Goal: Transaction & Acquisition: Purchase product/service

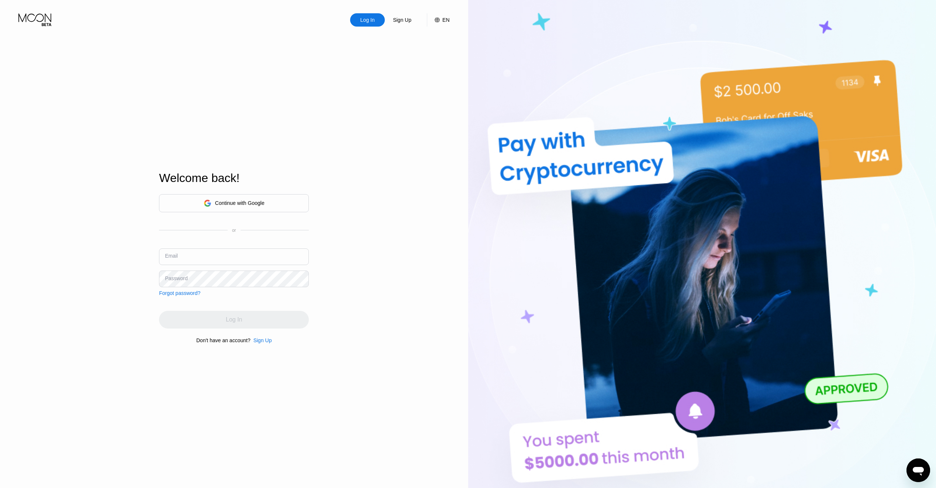
click at [204, 254] on input "text" at bounding box center [234, 256] width 150 height 17
type input "[EMAIL_ADDRESS][DOMAIN_NAME]"
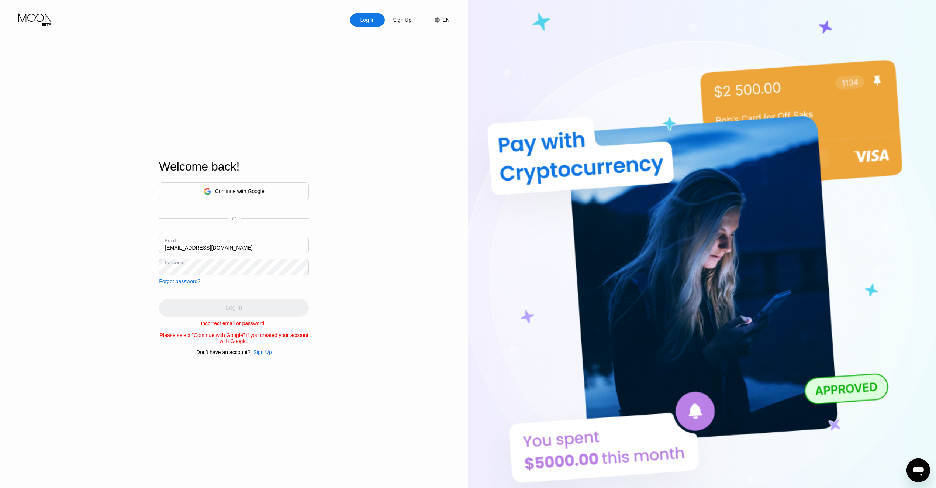
click at [234, 244] on input "[EMAIL_ADDRESS][DOMAIN_NAME]" at bounding box center [234, 245] width 150 height 17
click at [197, 240] on input "text" at bounding box center [234, 245] width 150 height 17
type input "[EMAIL_ADDRESS][DOMAIN_NAME]"
click at [261, 248] on input "[EMAIL_ADDRESS][DOMAIN_NAME]" at bounding box center [234, 245] width 150 height 17
click at [251, 242] on input "text" at bounding box center [234, 245] width 150 height 17
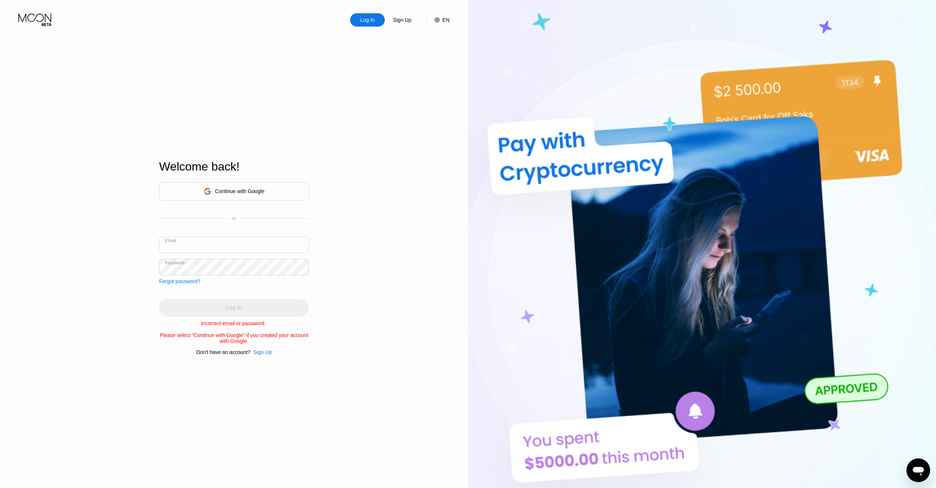
type input "[EMAIL_ADDRESS][DOMAIN_NAME]"
click at [240, 306] on div "Log In" at bounding box center [234, 307] width 16 height 7
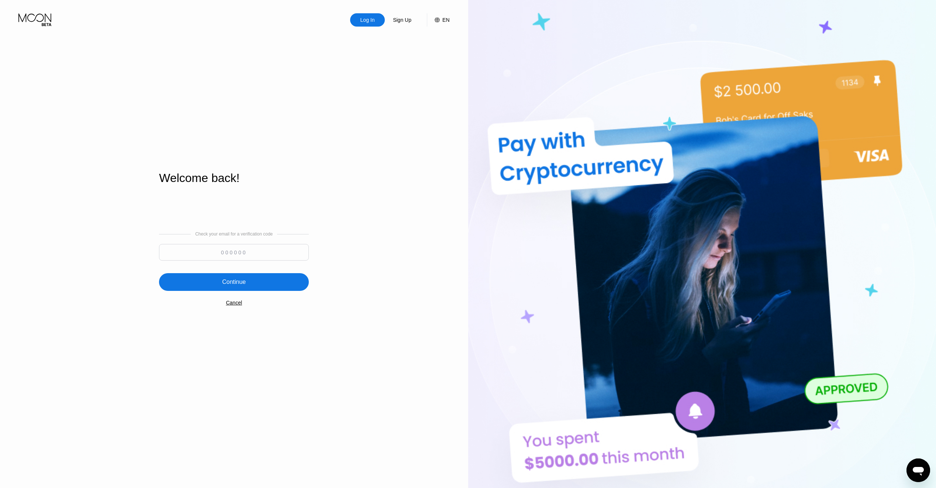
click at [267, 250] on input at bounding box center [234, 252] width 150 height 17
type input "419533"
click at [271, 276] on div "Continue" at bounding box center [234, 282] width 150 height 18
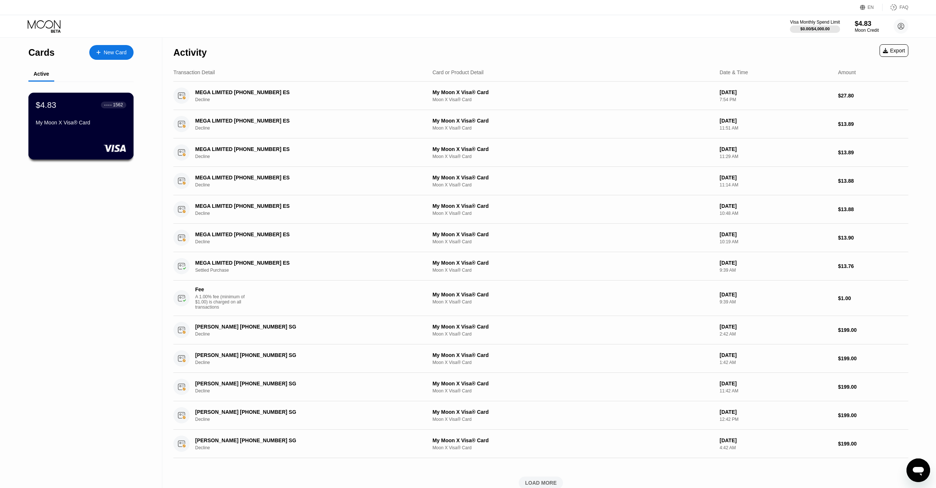
click at [99, 128] on div "My Moon X Visa® Card" at bounding box center [81, 124] width 90 height 9
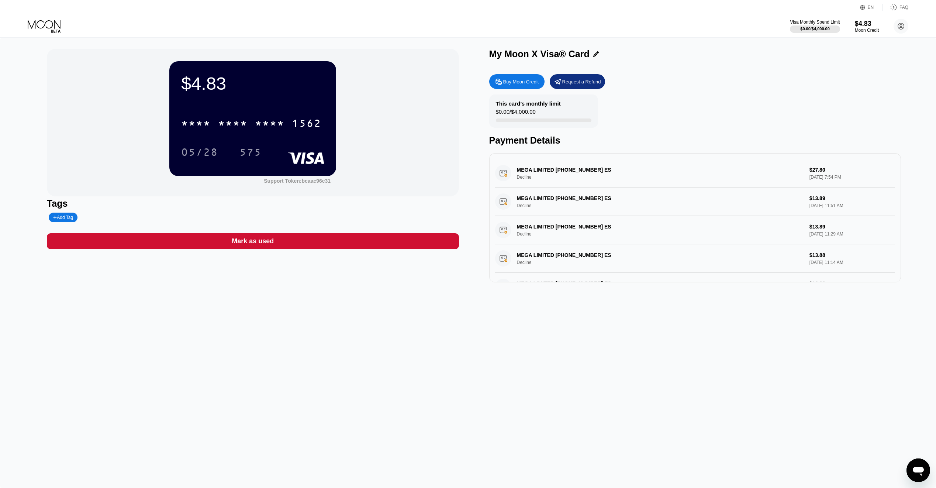
click at [522, 83] on div "Buy Moon Credit" at bounding box center [521, 82] width 36 height 6
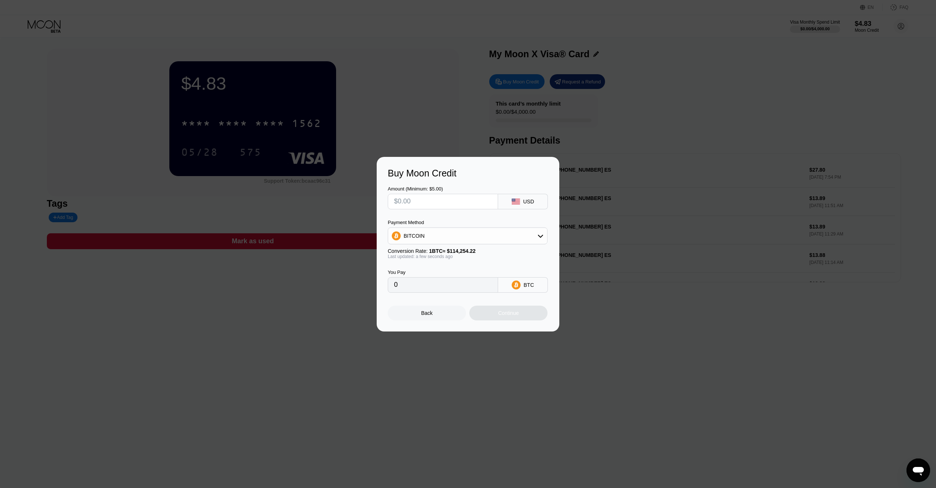
click at [440, 238] on div "BITCOIN" at bounding box center [467, 235] width 159 height 15
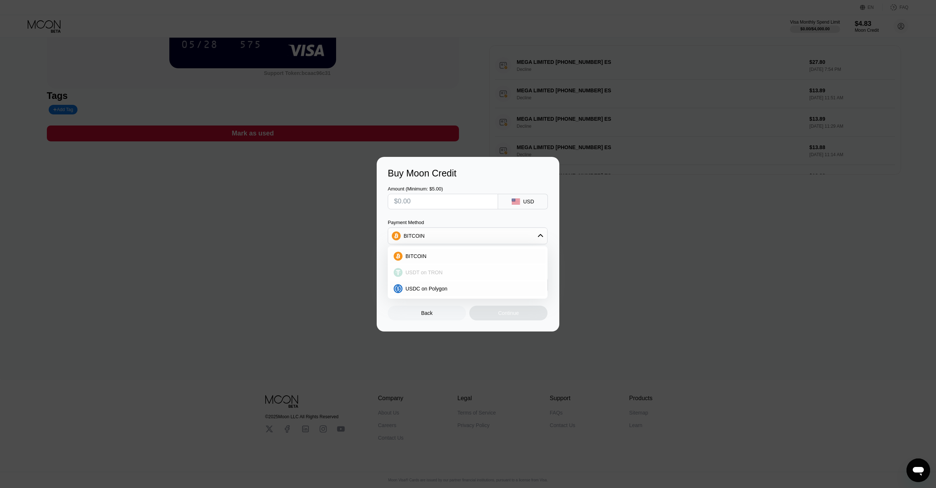
scroll to position [111, 0]
click at [444, 272] on div "USDT on TRON" at bounding box center [472, 272] width 139 height 6
type input "0.00"
click at [445, 196] on input "text" at bounding box center [443, 201] width 98 height 15
click at [399, 237] on circle at bounding box center [396, 235] width 9 height 9
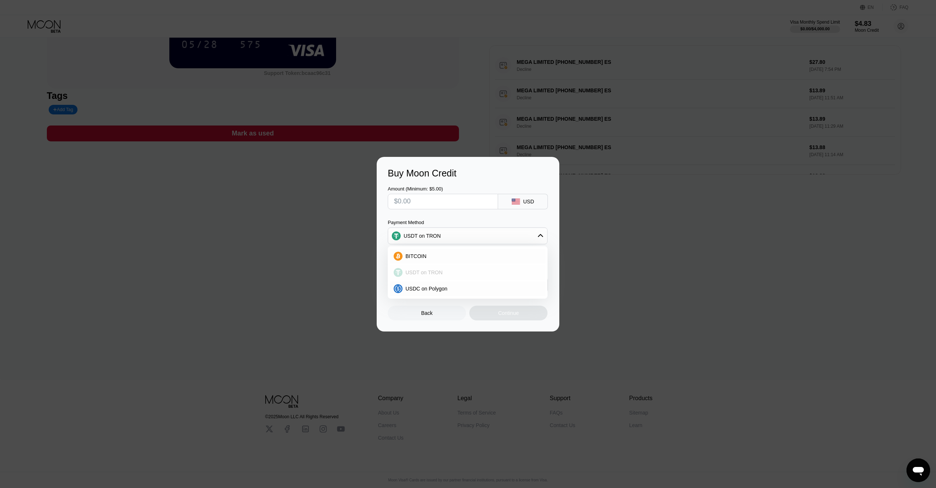
scroll to position [113, 0]
click at [434, 196] on input "text" at bounding box center [443, 201] width 98 height 15
type input "$4"
type input "4.04"
type input "$40"
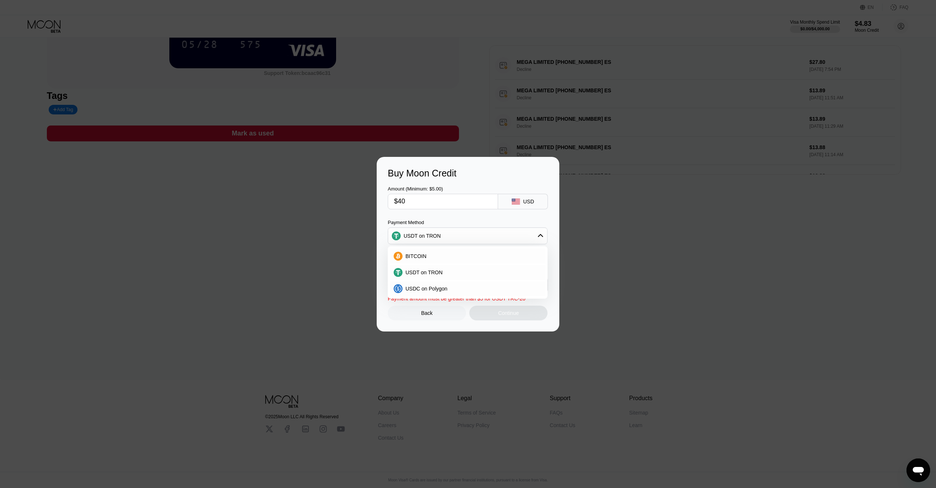
type input "40.40"
type input "$40"
click at [459, 179] on div "Amount (Minimum: $5.00) $40 USD" at bounding box center [468, 194] width 161 height 31
click at [436, 289] on span "USDC on Polygon" at bounding box center [427, 289] width 42 height 6
type input "40.00000000"
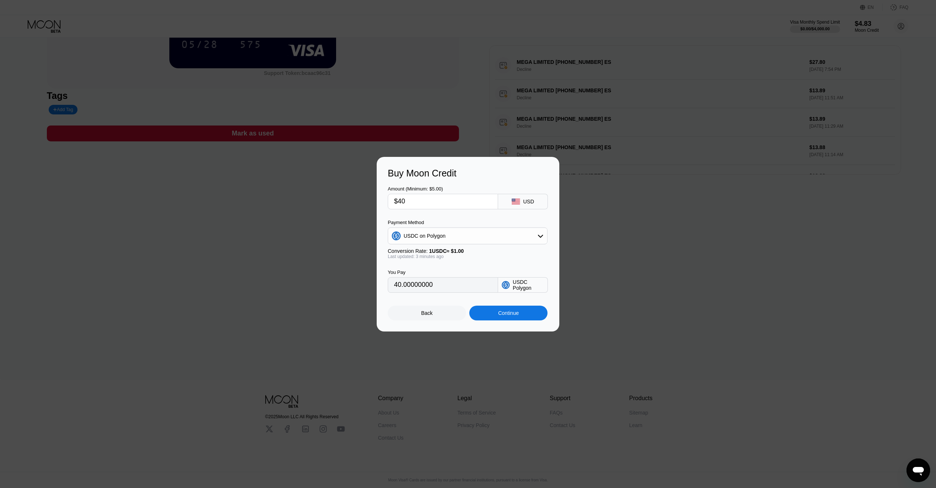
click at [507, 316] on div "Continue" at bounding box center [508, 313] width 21 height 6
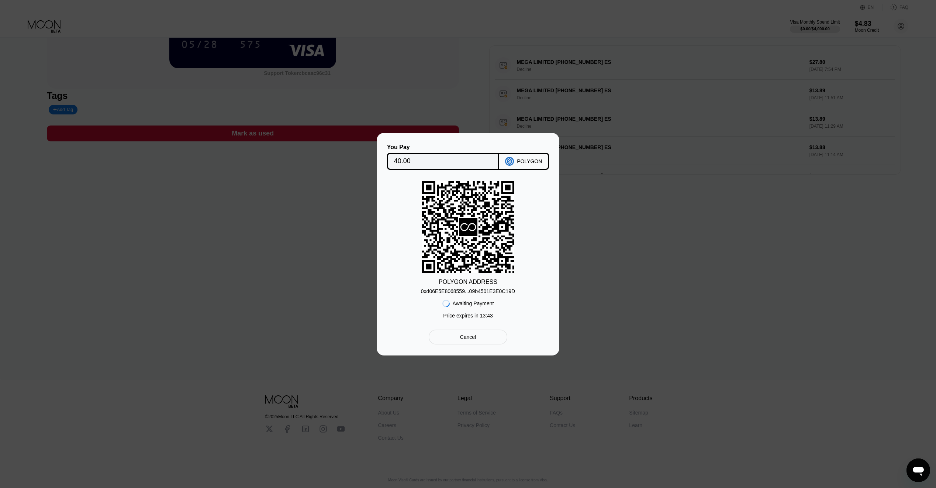
click at [468, 144] on div "You Pay" at bounding box center [443, 147] width 113 height 7
